Goal: Obtain resource: Obtain resource

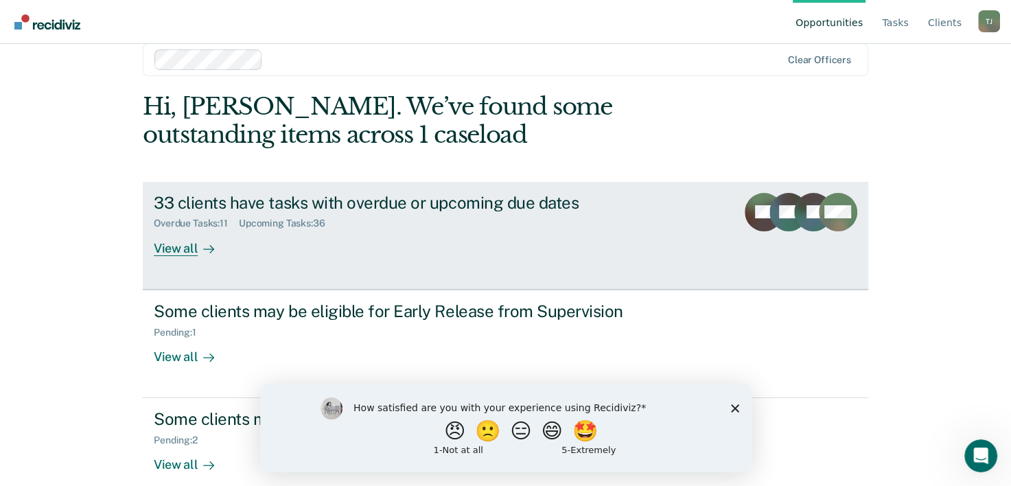
scroll to position [42, 0]
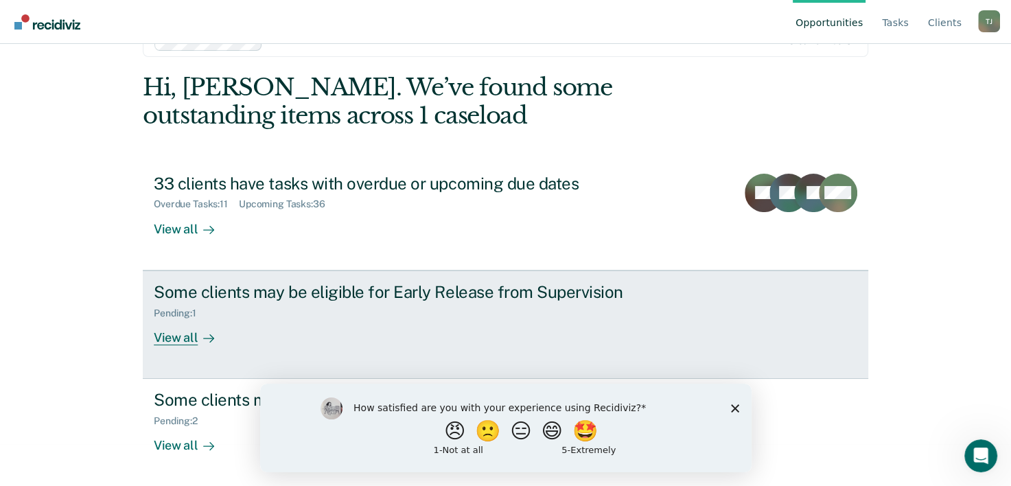
click at [180, 338] on div "View all" at bounding box center [192, 331] width 77 height 27
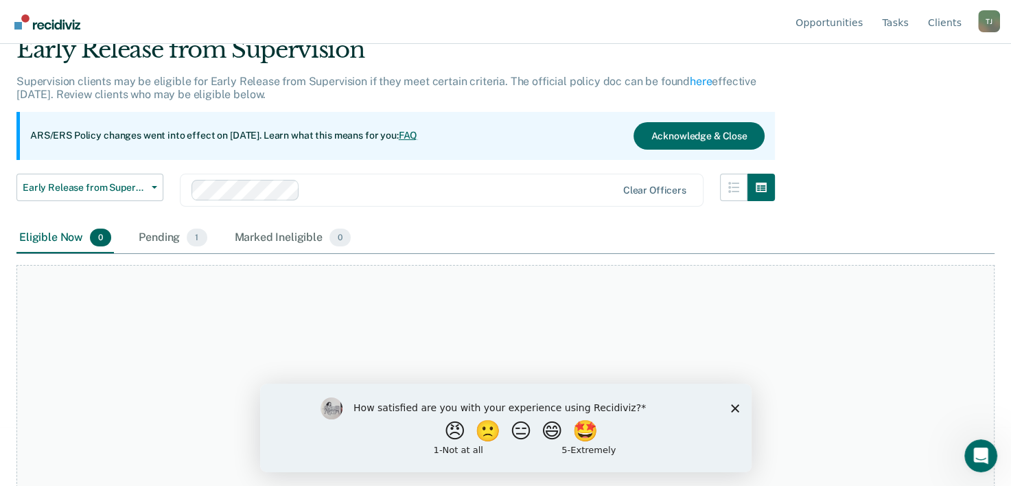
scroll to position [114, 0]
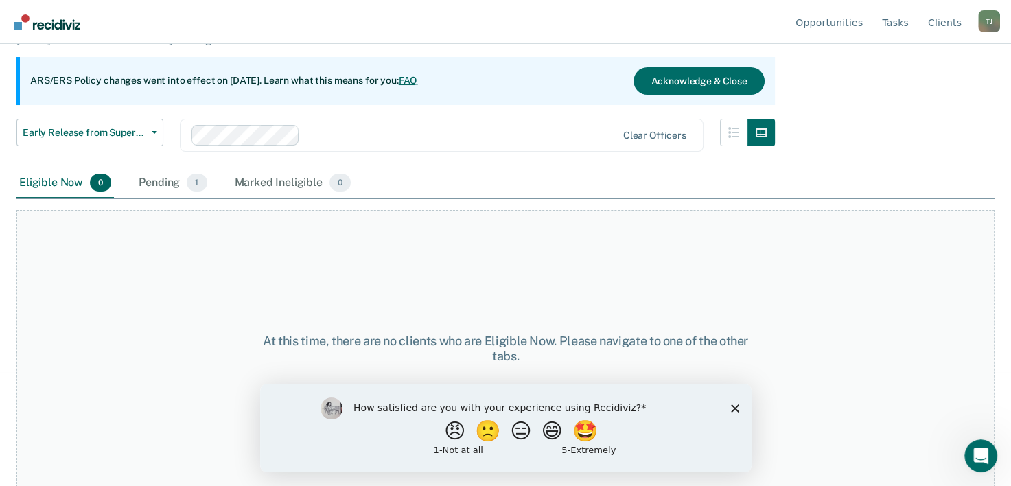
click at [165, 189] on div "Pending 1" at bounding box center [172, 183] width 73 height 30
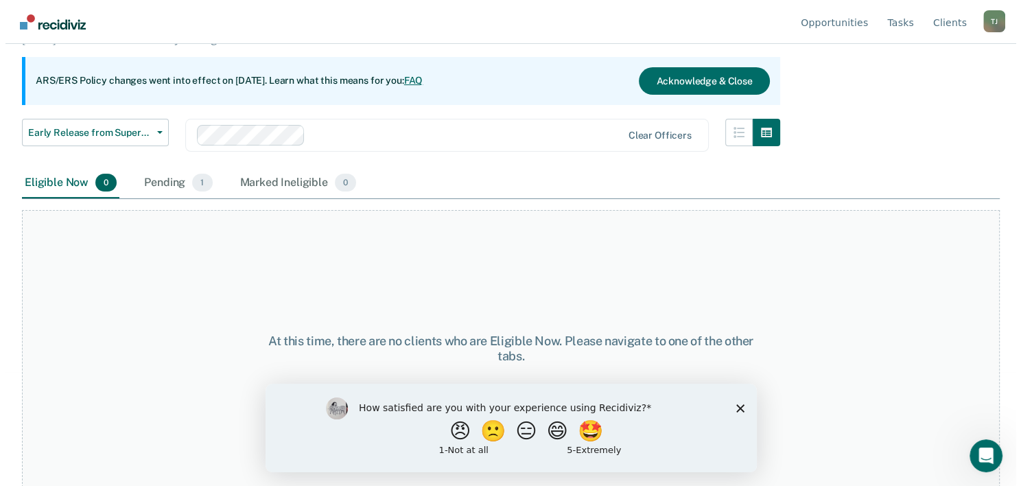
scroll to position [0, 0]
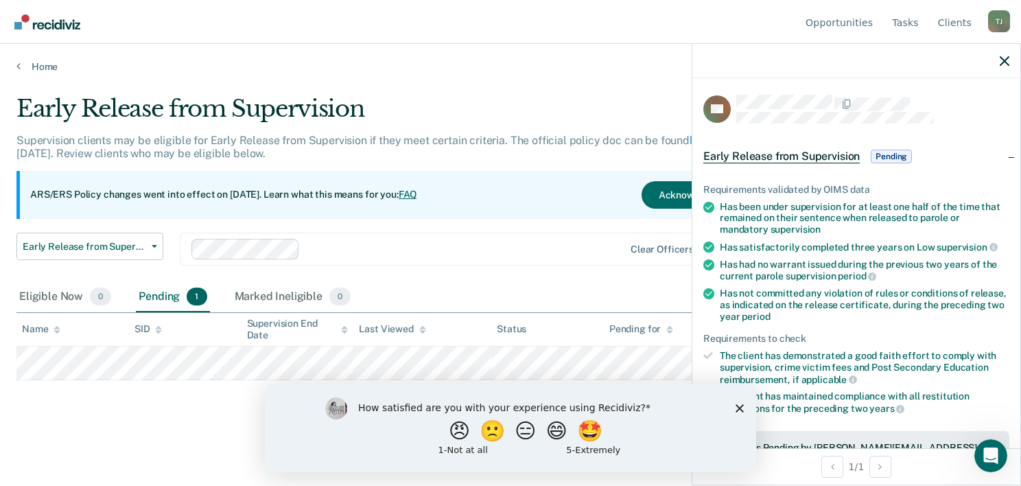
click at [579, 288] on div "Eligible Now 0 Pending 1 Marked Ineligible 0" at bounding box center [510, 297] width 988 height 31
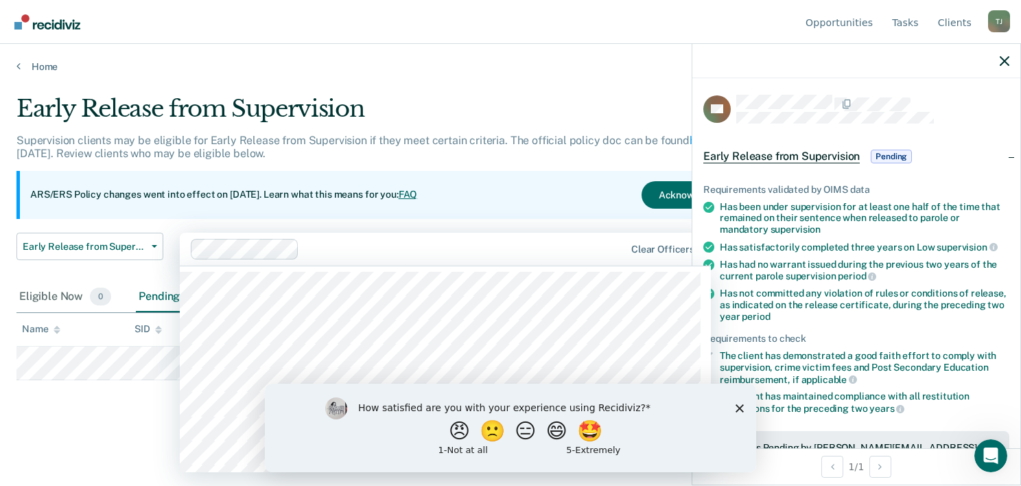
click at [550, 237] on div "Clear officers" at bounding box center [445, 249] width 531 height 33
click at [737, 405] on icon "Close survey" at bounding box center [740, 407] width 8 height 8
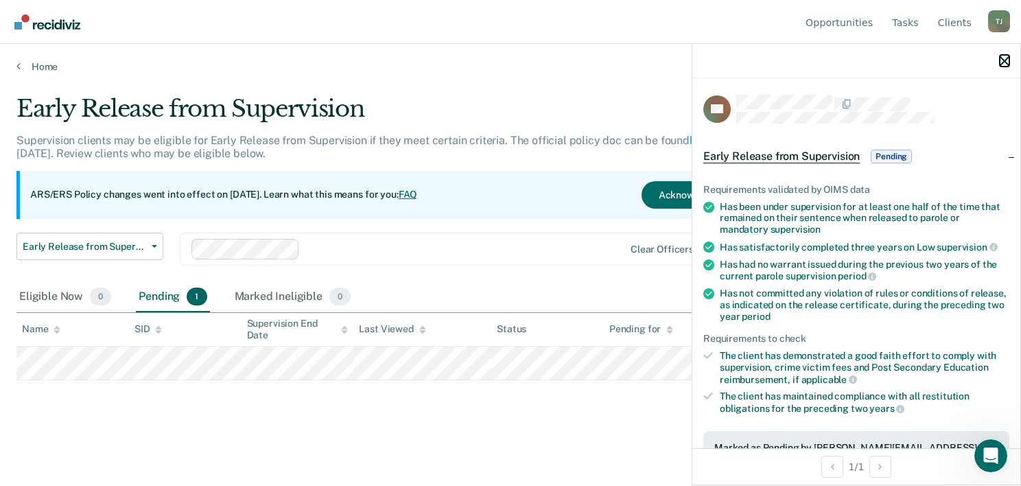
click at [1008, 61] on icon "button" at bounding box center [1005, 61] width 10 height 10
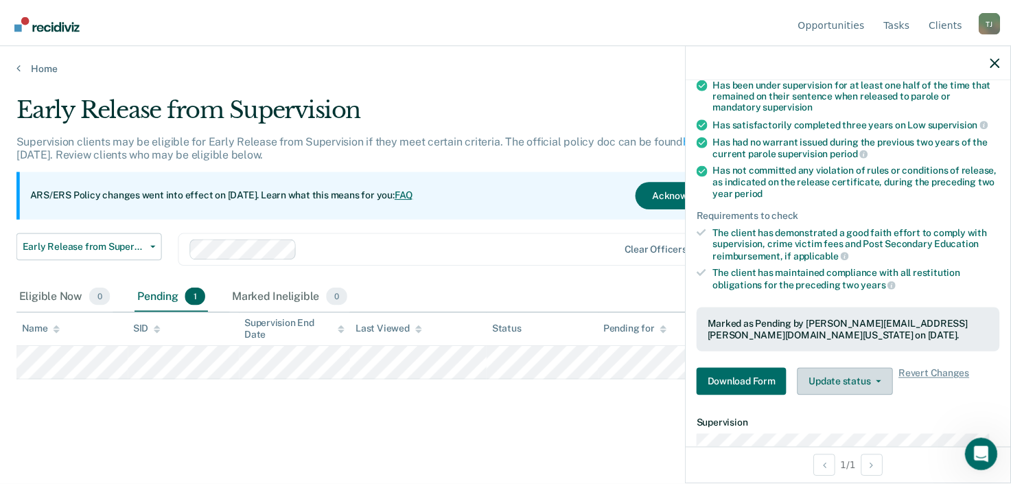
scroll to position [137, 0]
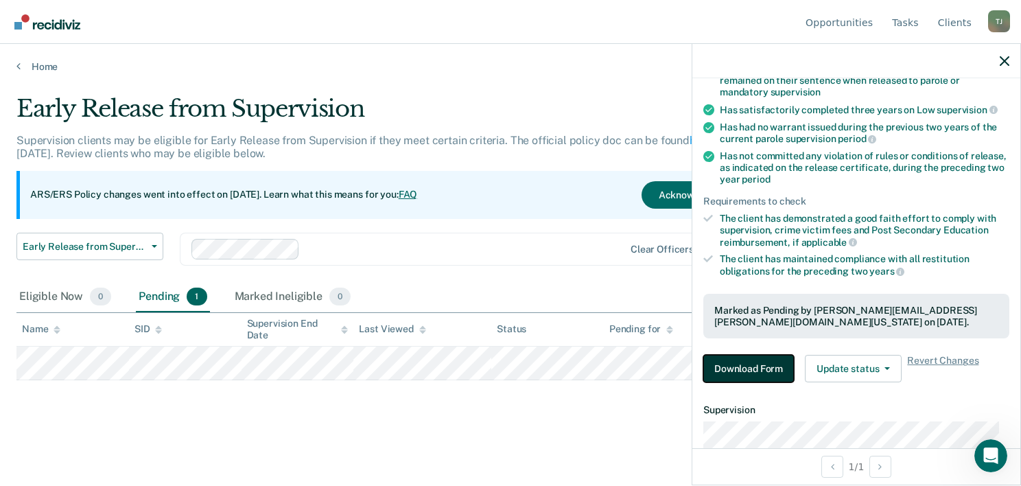
click at [747, 366] on button "Download Form" at bounding box center [748, 368] width 91 height 27
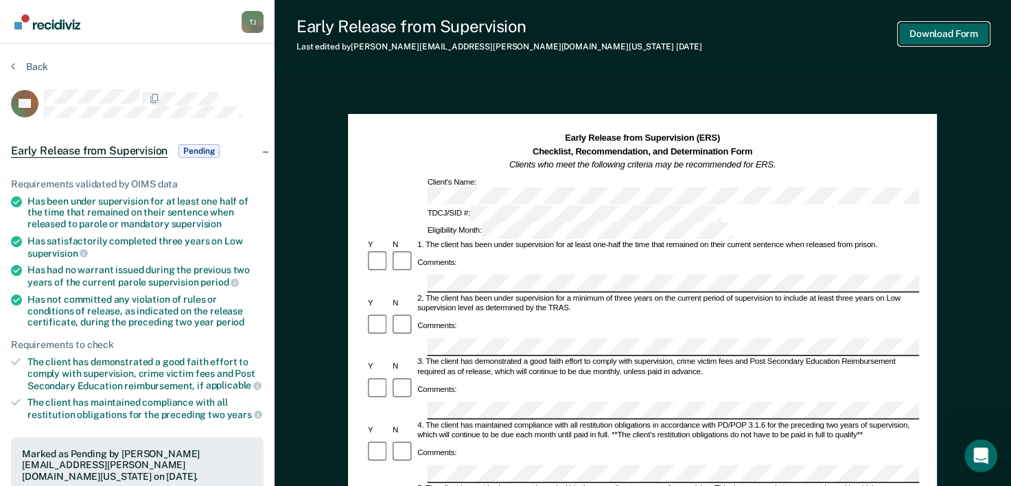
click at [938, 28] on button "Download Form" at bounding box center [943, 34] width 91 height 23
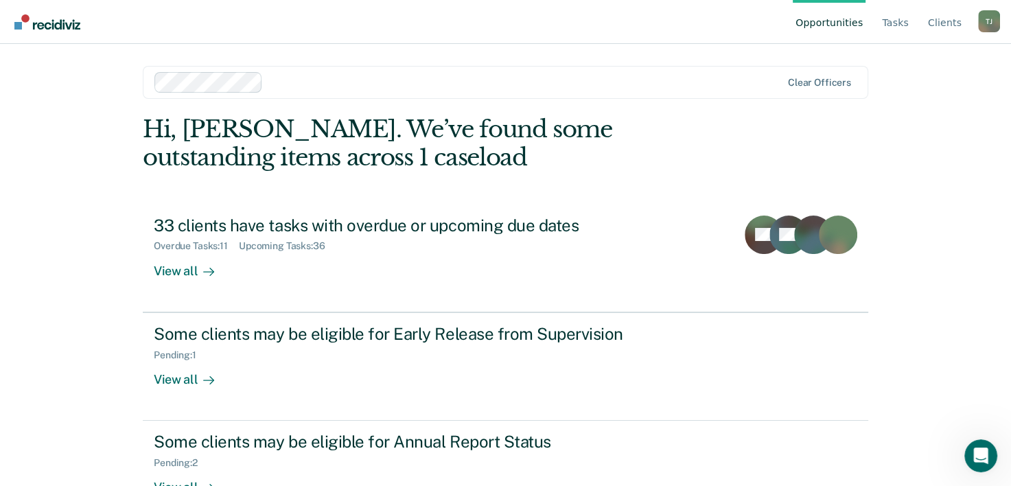
scroll to position [42, 0]
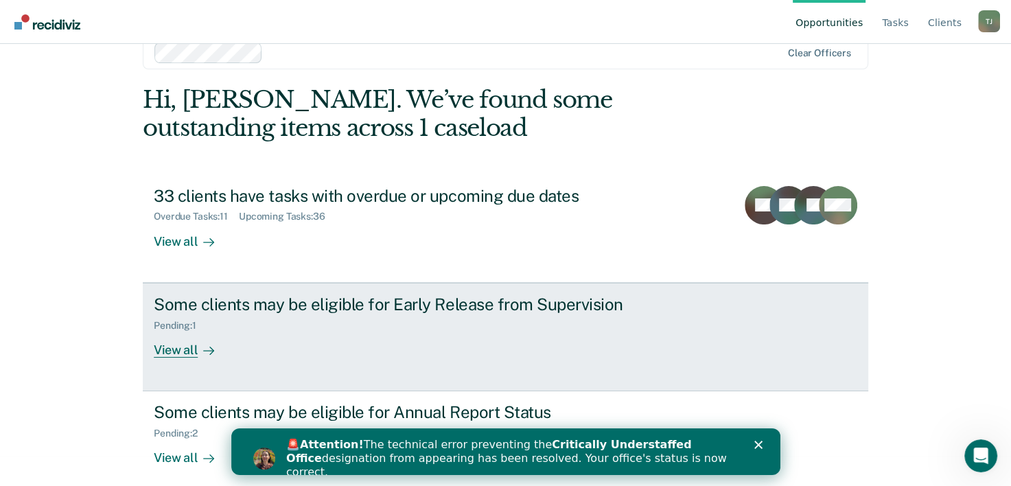
scroll to position [42, 0]
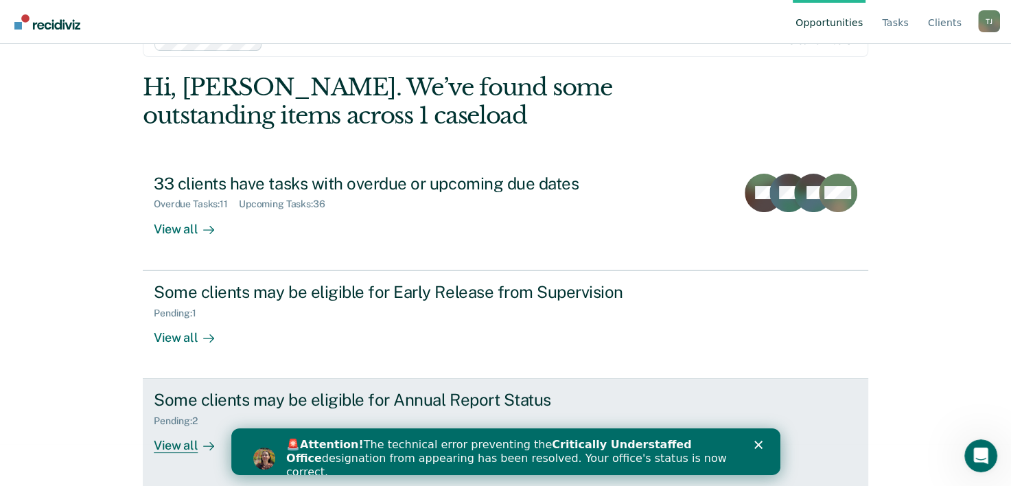
click at [170, 439] on div "View all" at bounding box center [192, 440] width 77 height 27
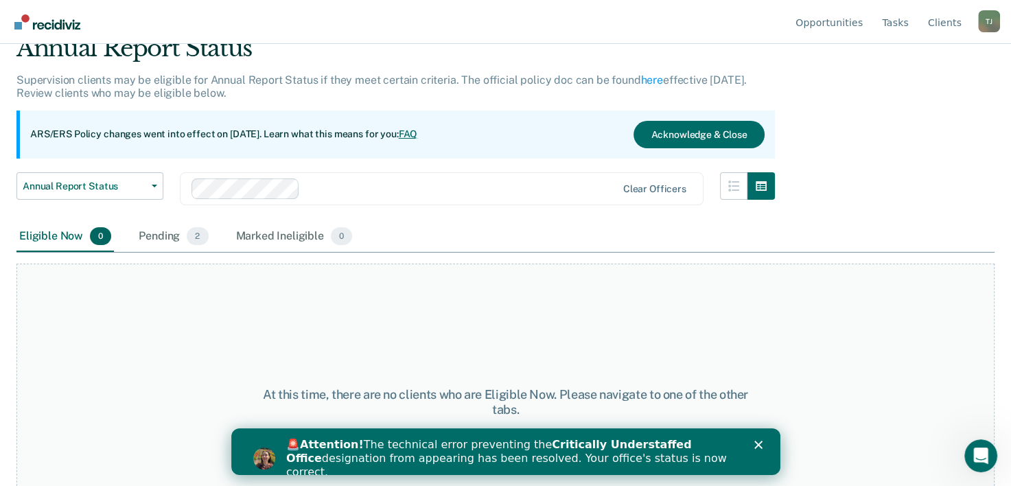
scroll to position [114, 0]
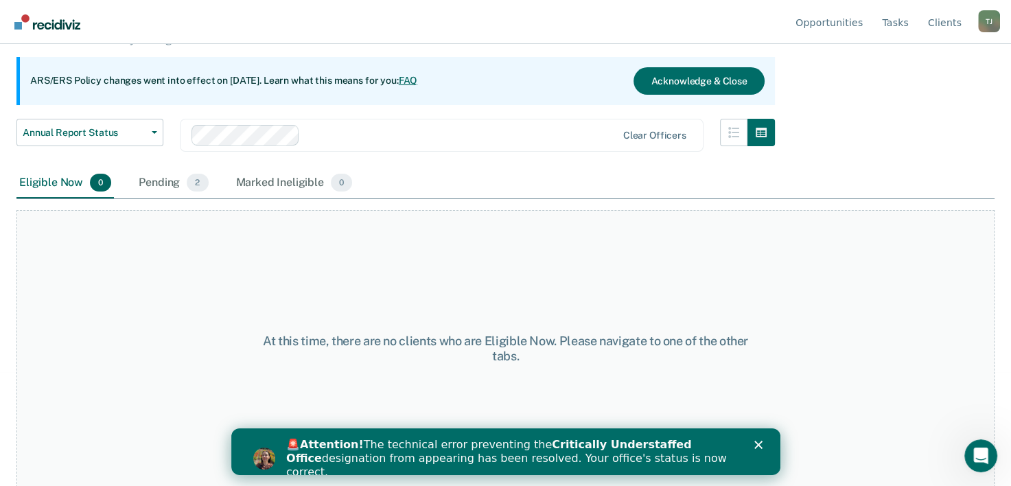
click at [147, 186] on div "Pending 2" at bounding box center [173, 183] width 75 height 30
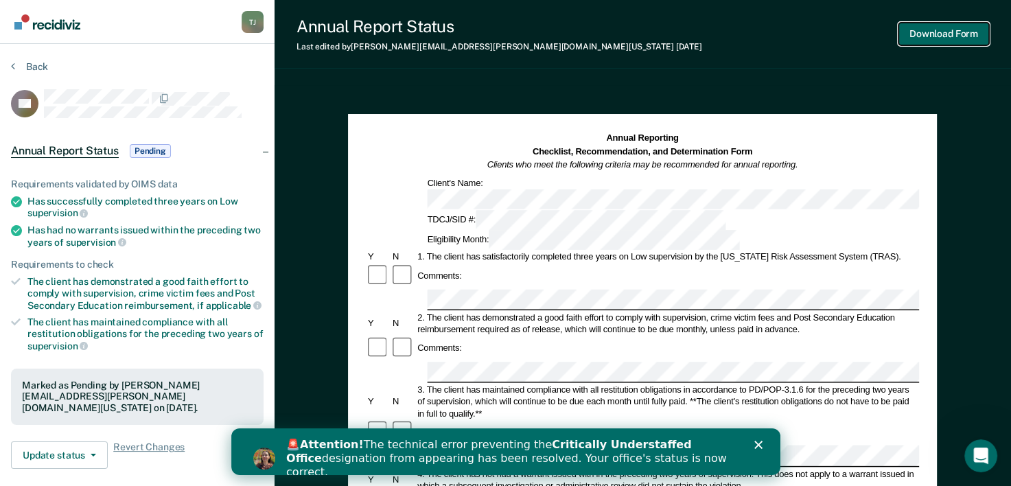
click at [940, 34] on button "Download Form" at bounding box center [943, 34] width 91 height 23
